Goal: Navigation & Orientation: Understand site structure

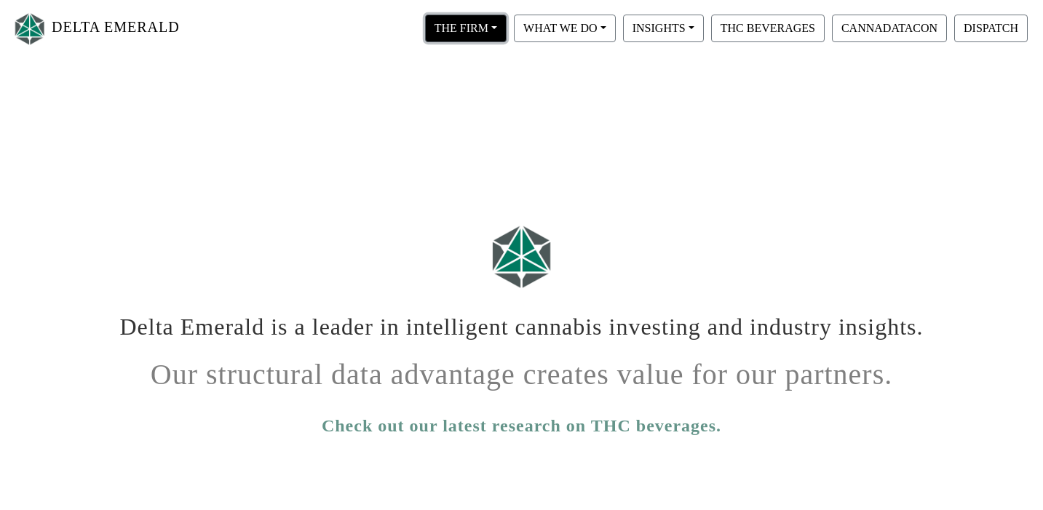
click at [460, 26] on button "THE FIRM" at bounding box center [465, 29] width 81 height 28
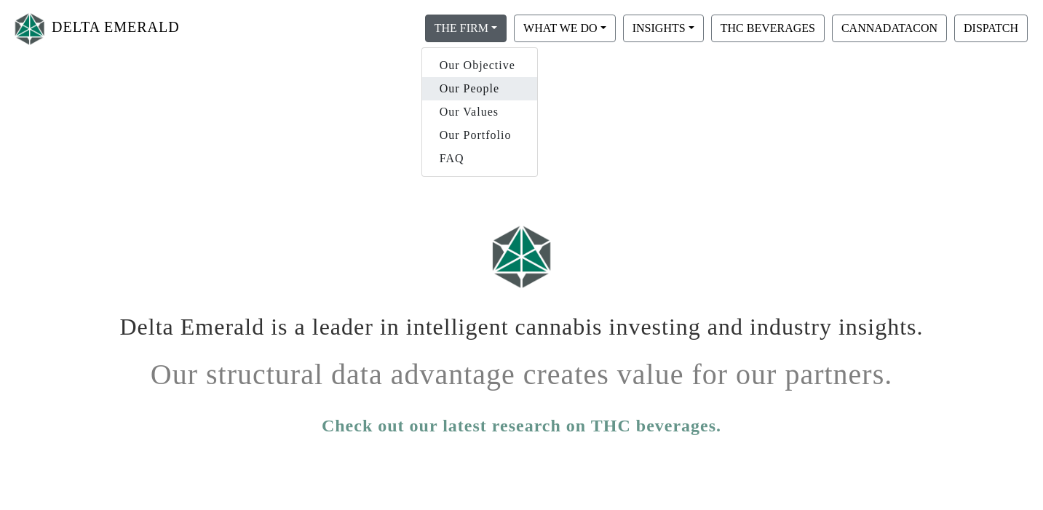
click at [470, 92] on link "Our People" at bounding box center [479, 88] width 115 height 23
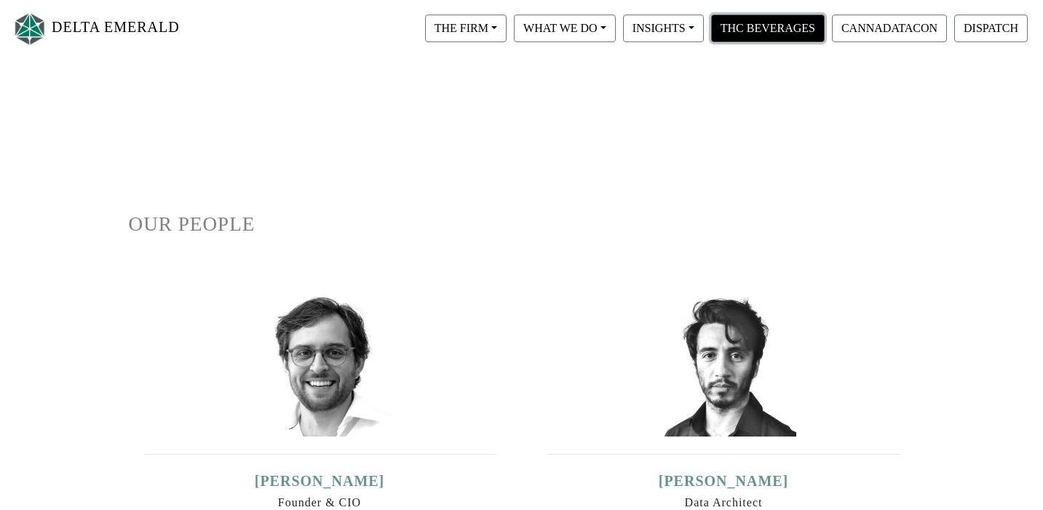
click at [767, 33] on button "THC BEVERAGES" at bounding box center [767, 29] width 113 height 28
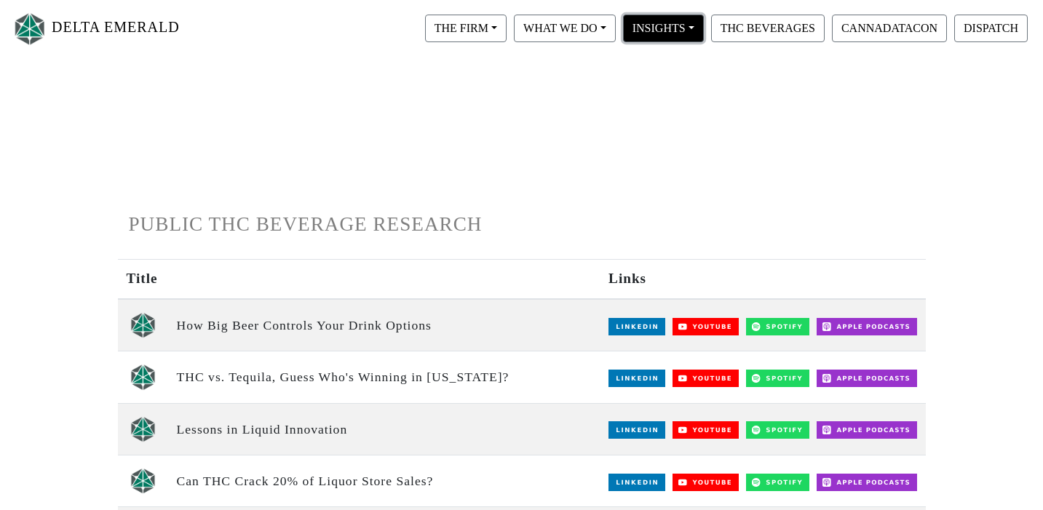
click at [648, 25] on button "INSIGHTS" at bounding box center [663, 29] width 81 height 28
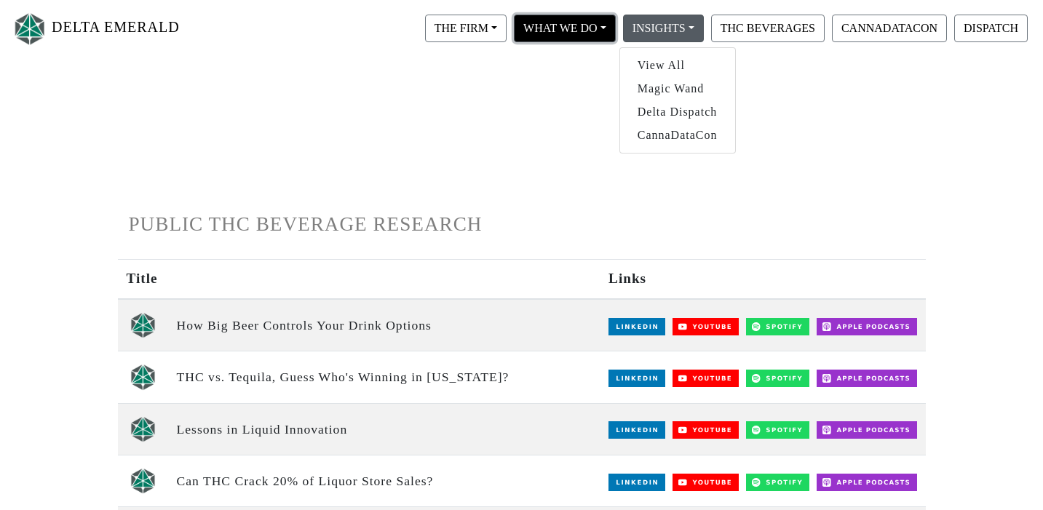
click at [562, 21] on button "WHAT WE DO" at bounding box center [565, 29] width 102 height 28
